Goal: Information Seeking & Learning: Learn about a topic

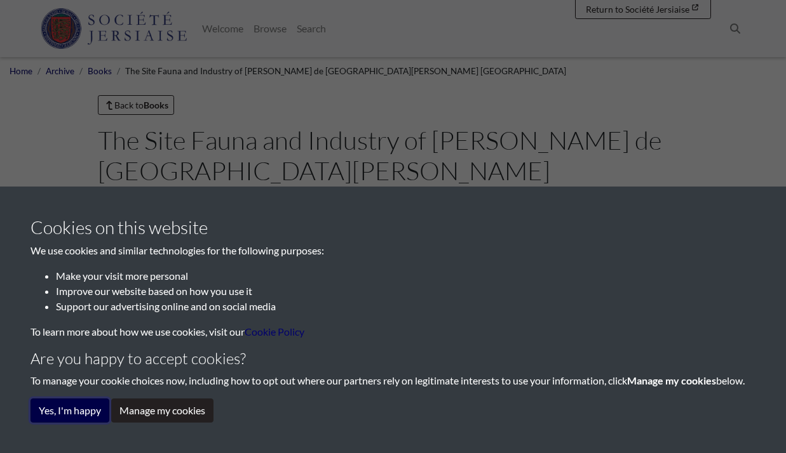
click at [93, 413] on button "Yes, I'm happy" at bounding box center [69, 411] width 79 height 24
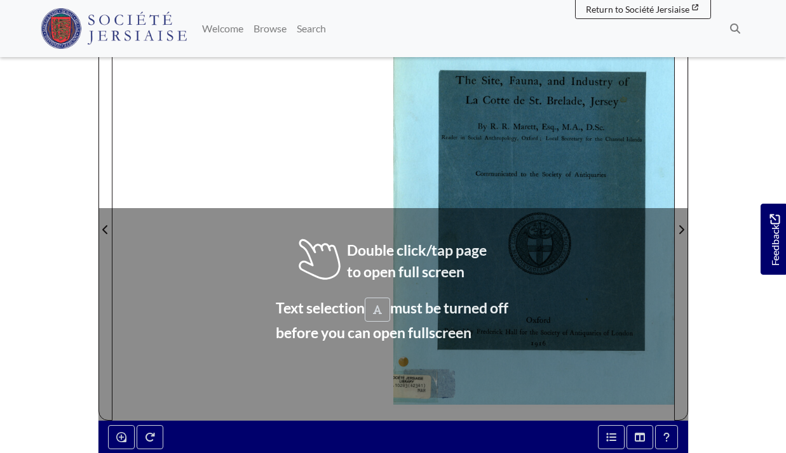
scroll to position [328, 0]
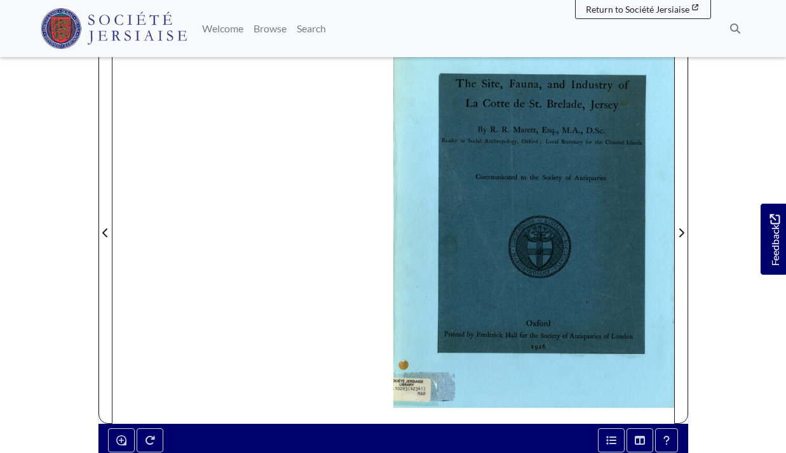
click at [434, 236] on div at bounding box center [533, 225] width 281 height 397
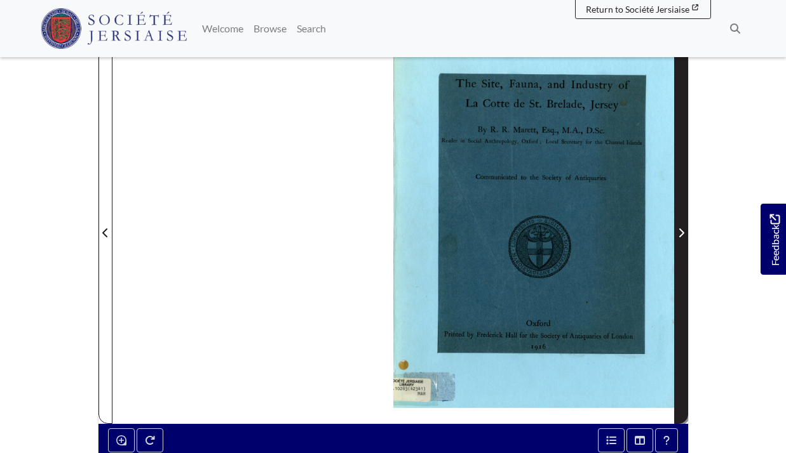
click at [680, 228] on icon "Next Page" at bounding box center [681, 233] width 6 height 10
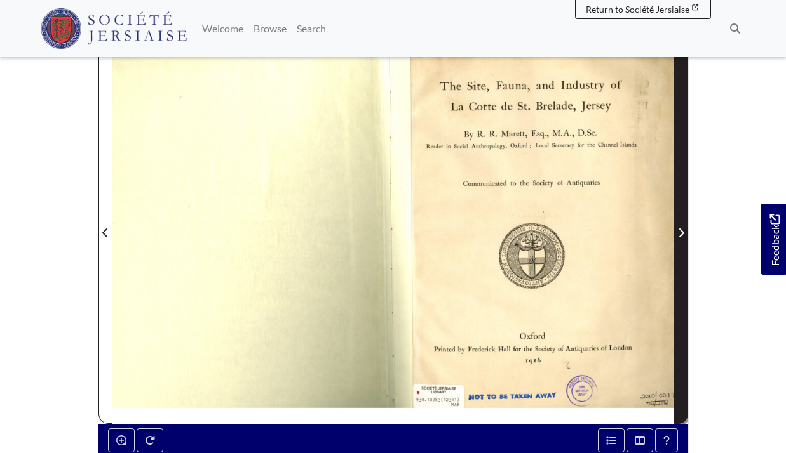
click at [680, 228] on icon "Next Page" at bounding box center [681, 233] width 6 height 10
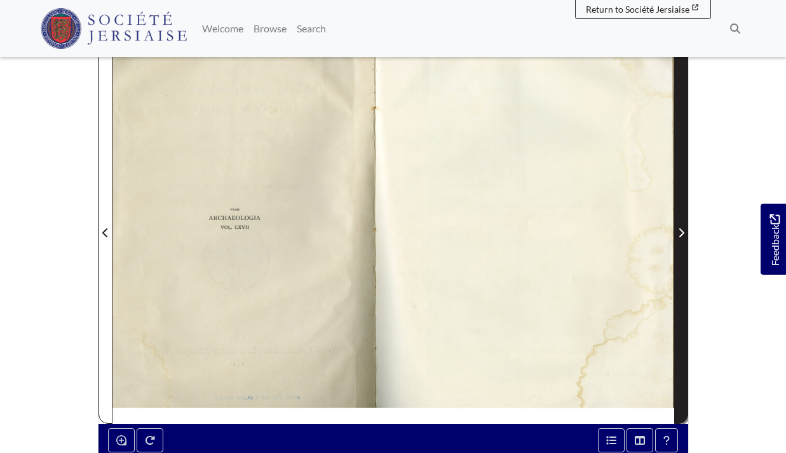
click at [680, 228] on icon "Next Page" at bounding box center [681, 233] width 6 height 10
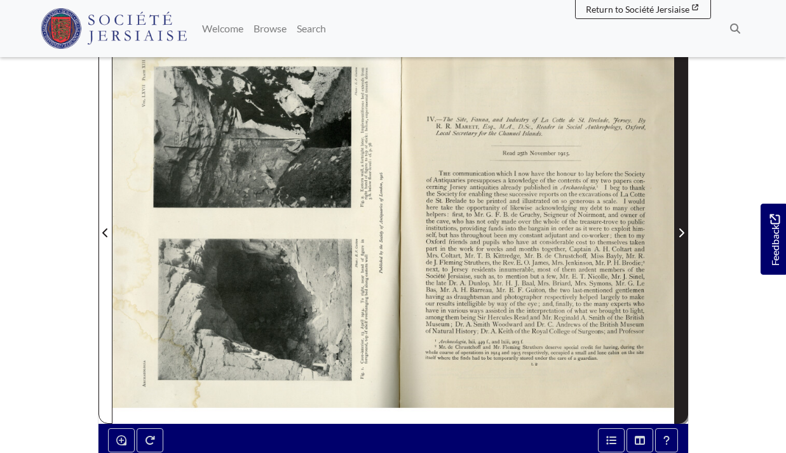
click at [680, 228] on icon "Next Page" at bounding box center [681, 233] width 6 height 10
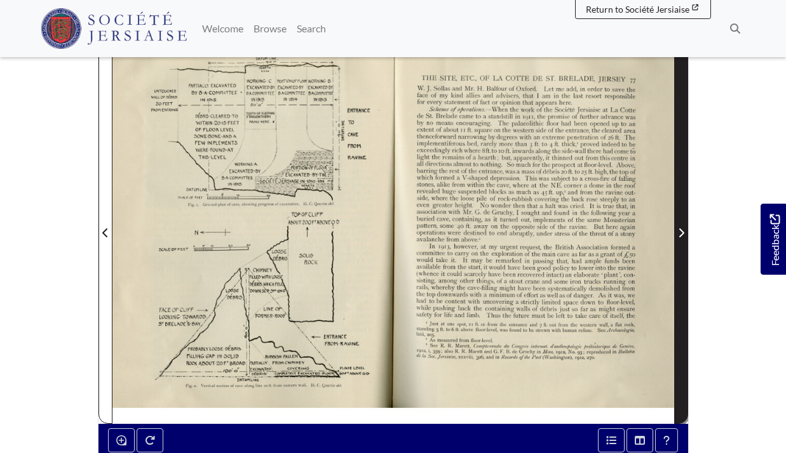
click at [680, 228] on icon "Next Page" at bounding box center [681, 233] width 6 height 10
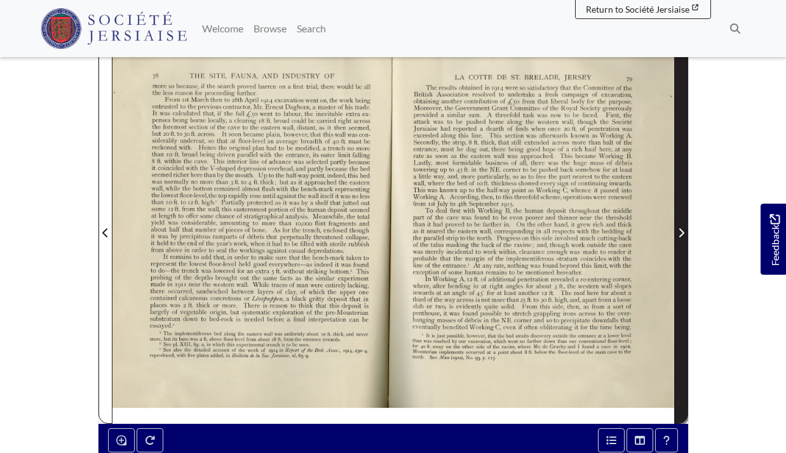
click at [680, 228] on icon "Next Page" at bounding box center [681, 233] width 6 height 10
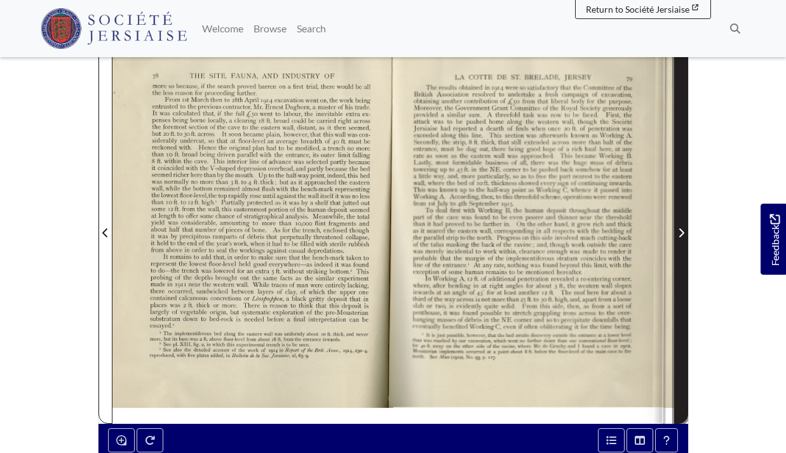
click at [680, 228] on icon "Next Page" at bounding box center [681, 233] width 6 height 10
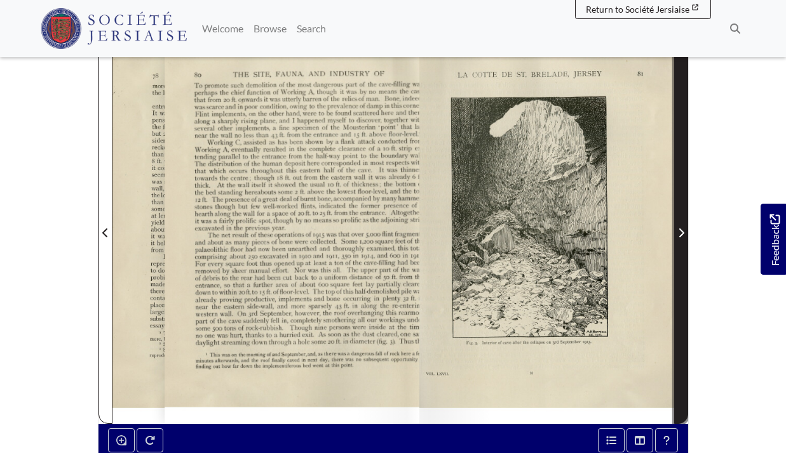
click at [680, 228] on icon "Next Page" at bounding box center [681, 233] width 6 height 10
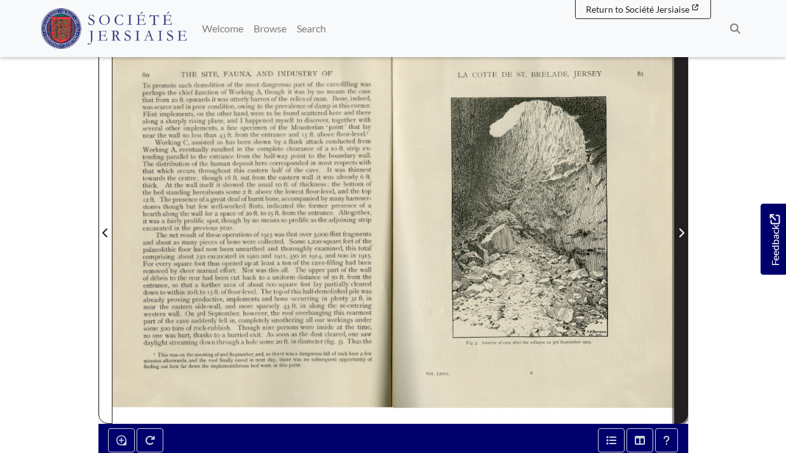
click at [680, 228] on icon "Next Page" at bounding box center [681, 233] width 6 height 10
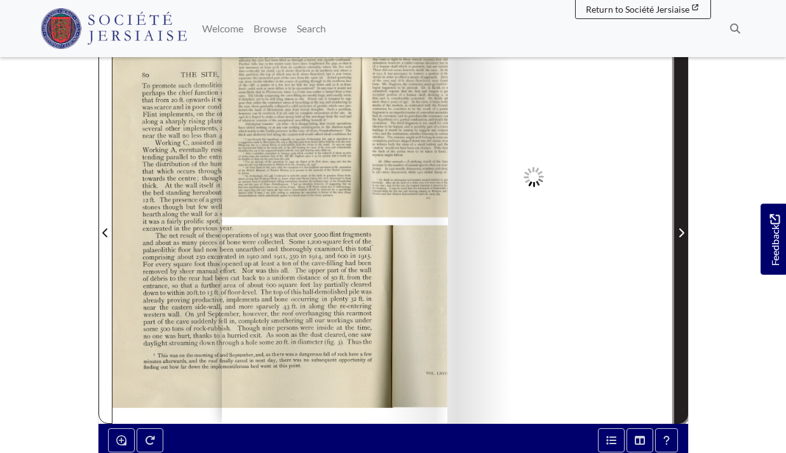
click at [680, 228] on icon "Next Page" at bounding box center [681, 233] width 6 height 10
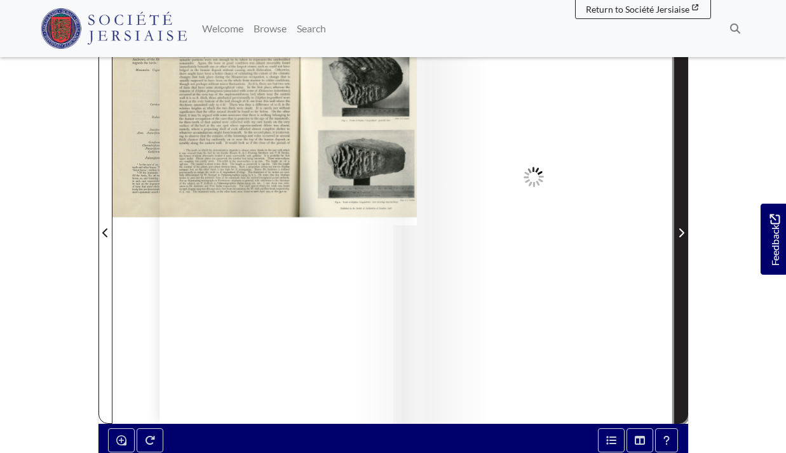
click at [680, 228] on icon "Next Page" at bounding box center [681, 233] width 6 height 10
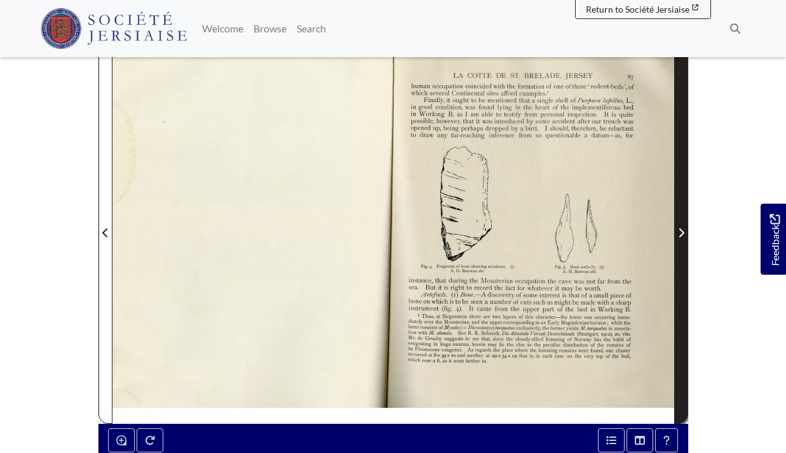
click at [680, 228] on icon "Next Page" at bounding box center [681, 233] width 6 height 10
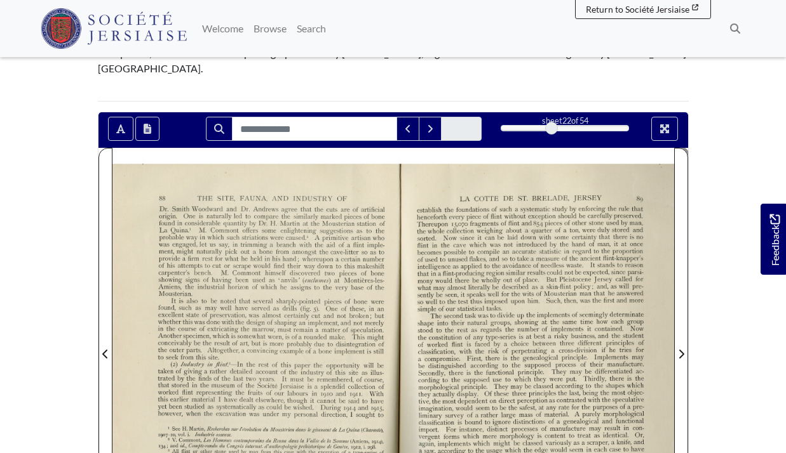
scroll to position [206, 0]
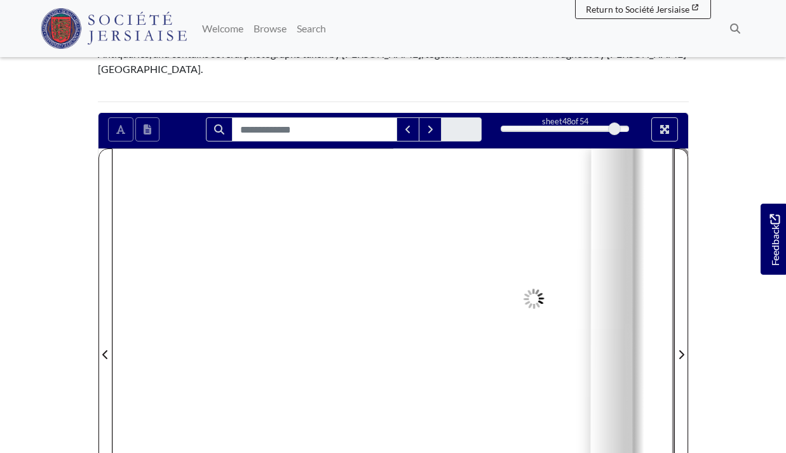
drag, startPoint x: 555, startPoint y: 98, endPoint x: 614, endPoint y: 100, distance: 59.1
click at [614, 123] on div at bounding box center [614, 129] width 13 height 13
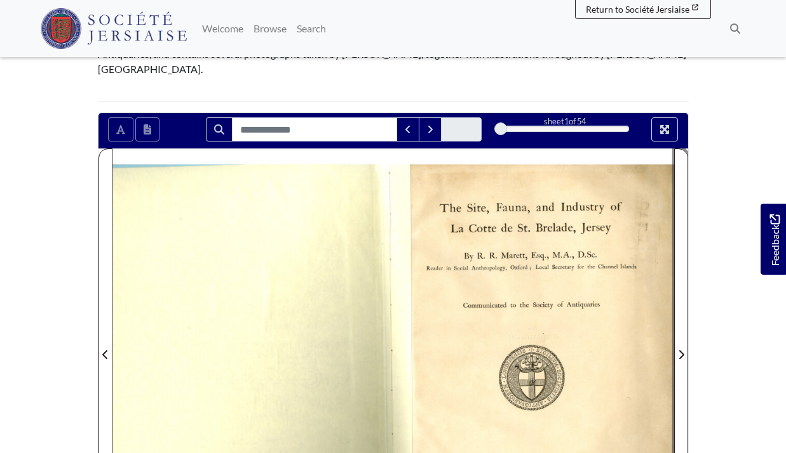
drag, startPoint x: 612, startPoint y: 98, endPoint x: 499, endPoint y: 110, distance: 113.7
click at [499, 117] on div "sheet 1 of 54 1 *" at bounding box center [564, 129] width 147 height 24
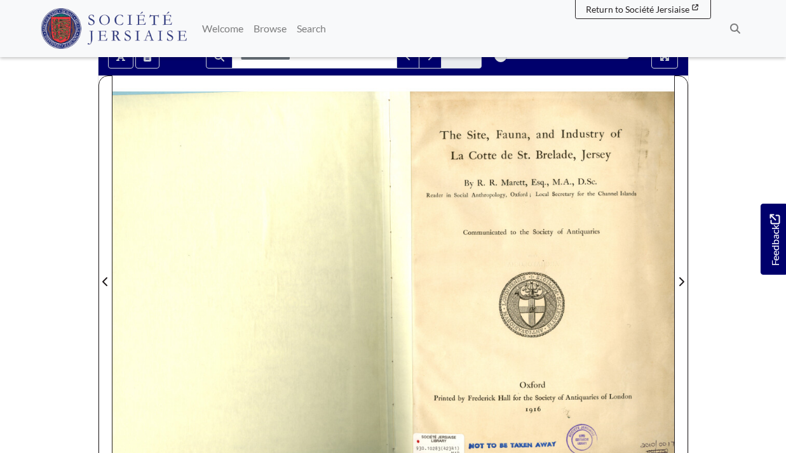
scroll to position [274, 0]
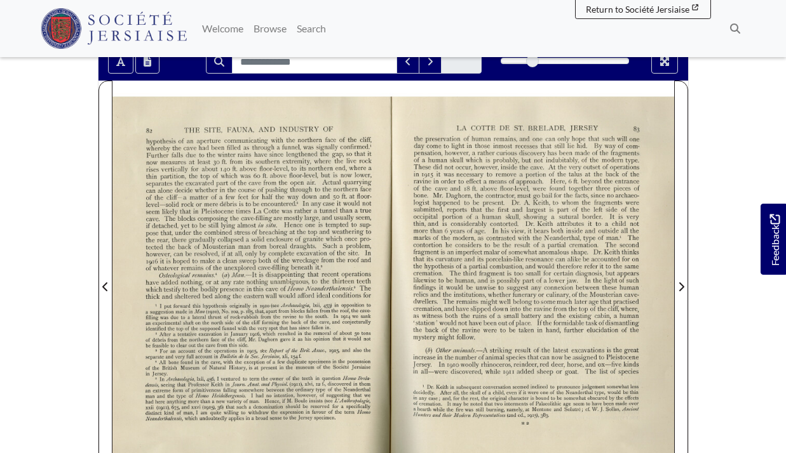
drag, startPoint x: 384, startPoint y: 91, endPoint x: 349, endPoint y: 164, distance: 81.0
drag, startPoint x: 349, startPoint y: 164, endPoint x: 322, endPoint y: 225, distance: 66.8
drag, startPoint x: 322, startPoint y: 225, endPoint x: 516, endPoint y: 278, distance: 201.2
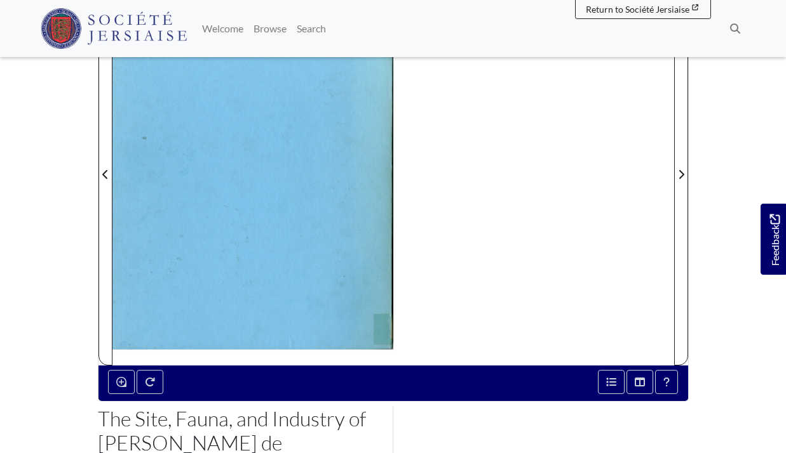
scroll to position [388, 0]
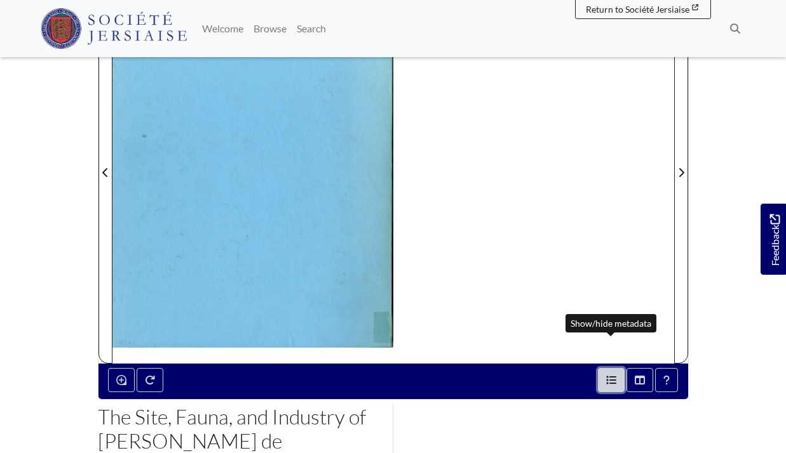
click at [613, 376] on icon "Open metadata window" at bounding box center [612, 380] width 10 height 8
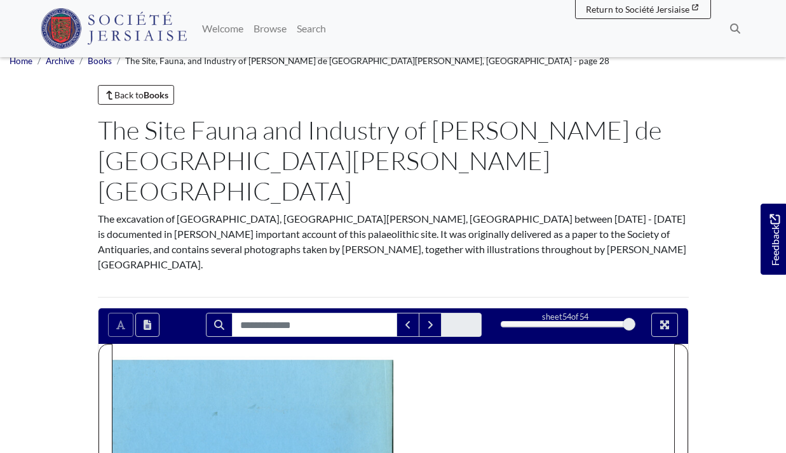
scroll to position [0, 0]
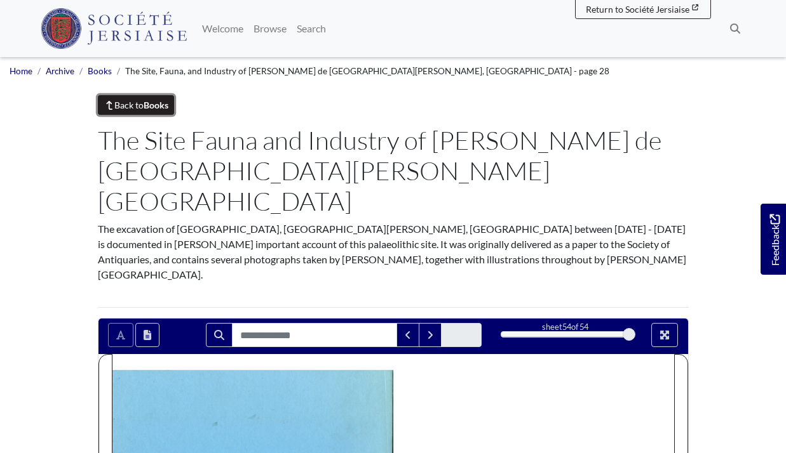
click at [163, 111] on link "Back to Books" at bounding box center [136, 105] width 77 height 20
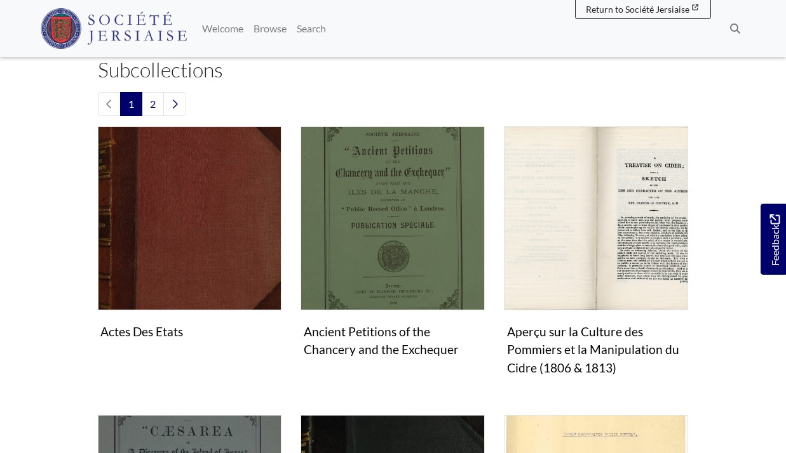
scroll to position [319, 0]
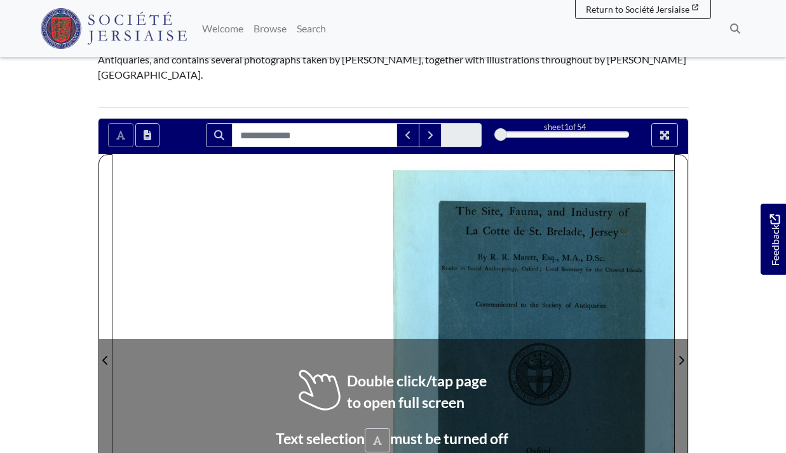
scroll to position [347, 0]
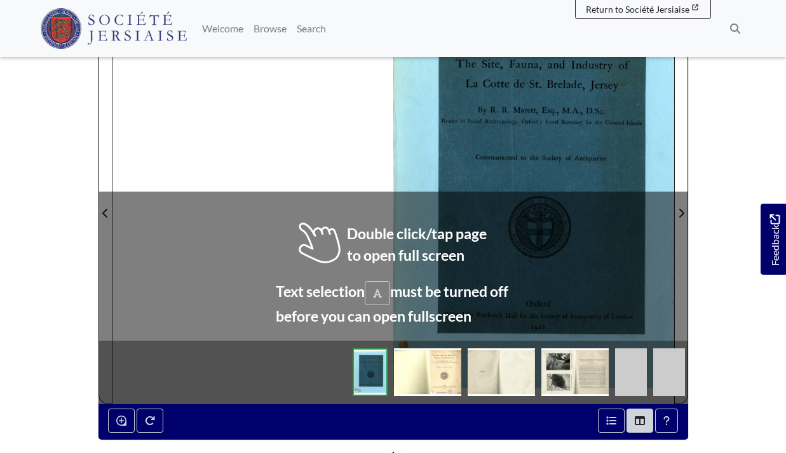
click at [420, 119] on div at bounding box center [533, 205] width 281 height 397
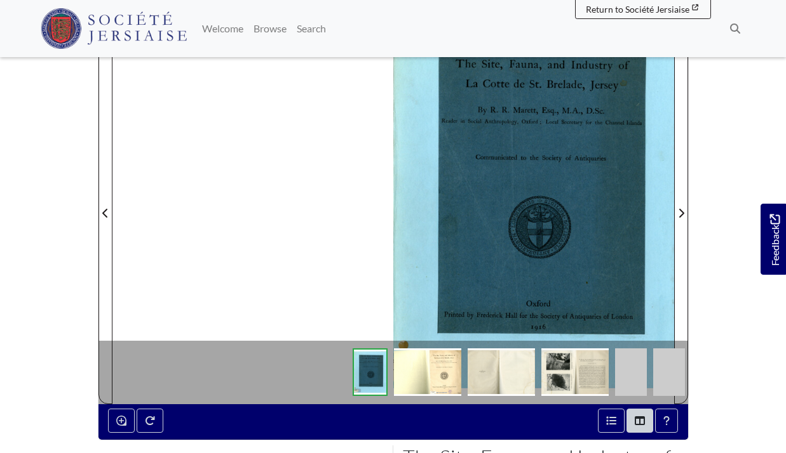
click at [457, 152] on div at bounding box center [533, 205] width 281 height 397
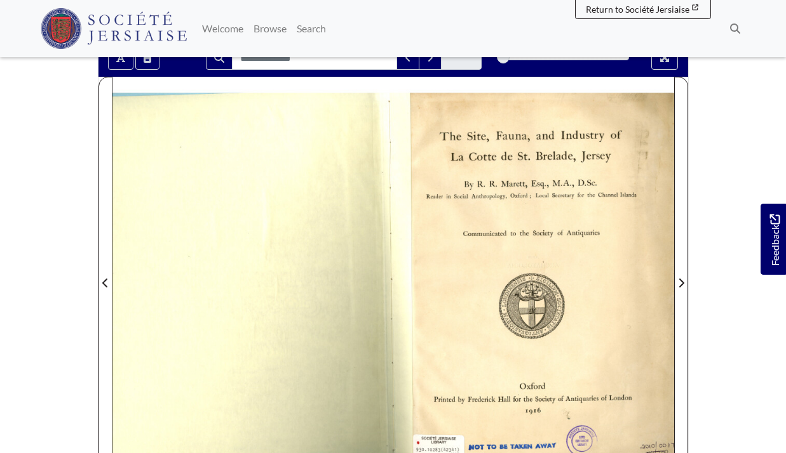
scroll to position [271, 0]
